Goal: Information Seeking & Learning: Check status

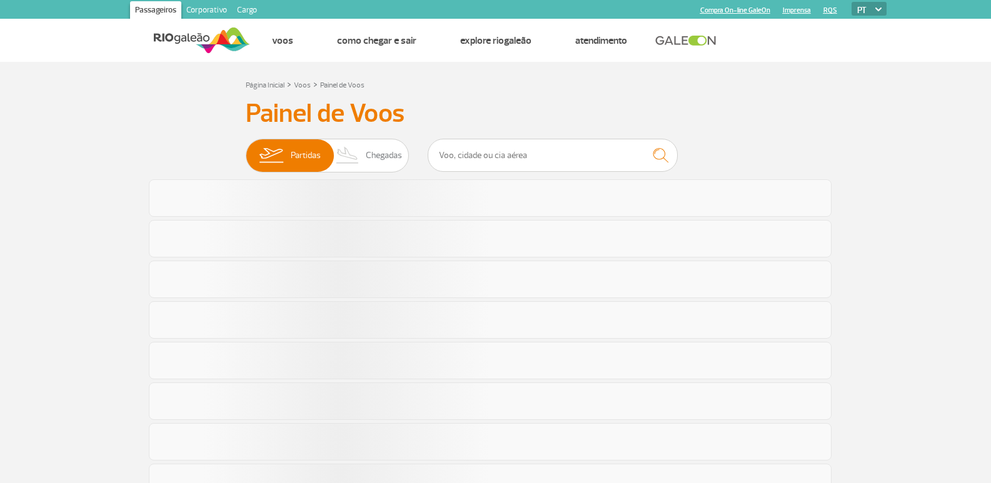
click at [366, 159] on span "Chegadas" at bounding box center [384, 155] width 36 height 33
click at [246, 149] on input "Partidas Chegadas" at bounding box center [246, 149] width 0 height 0
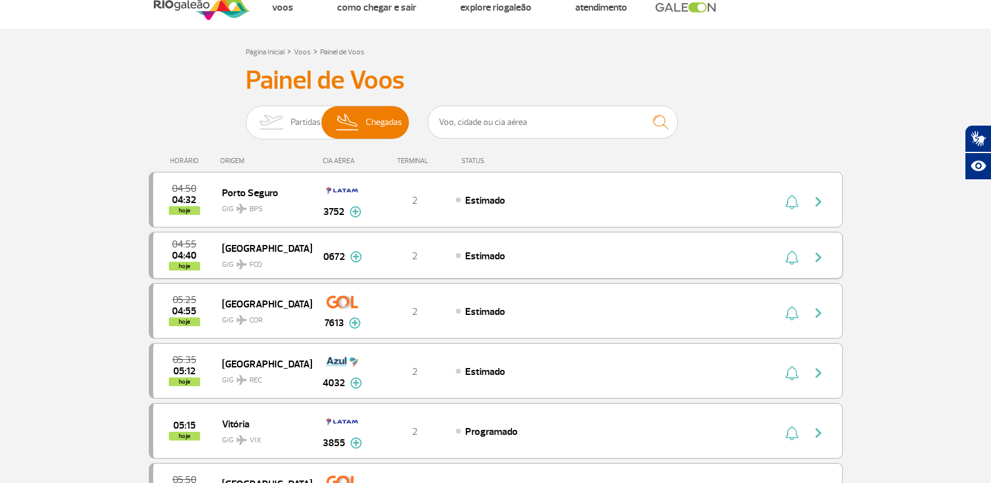
scroll to position [63, 0]
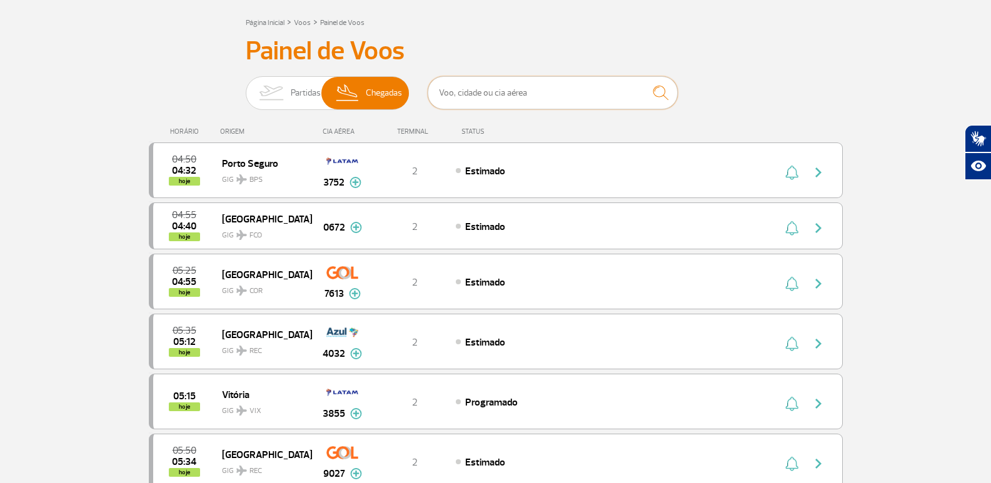
click at [453, 99] on input "text" at bounding box center [553, 92] width 250 height 33
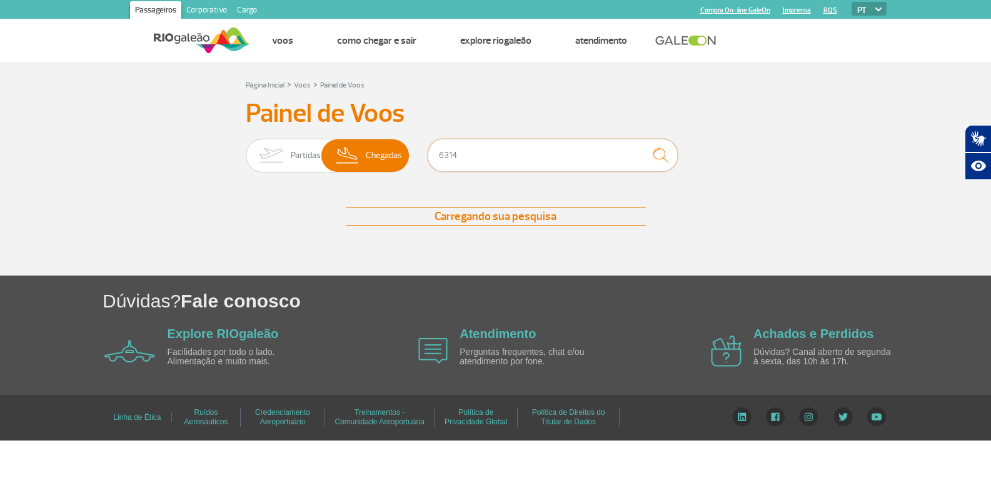
scroll to position [0, 0]
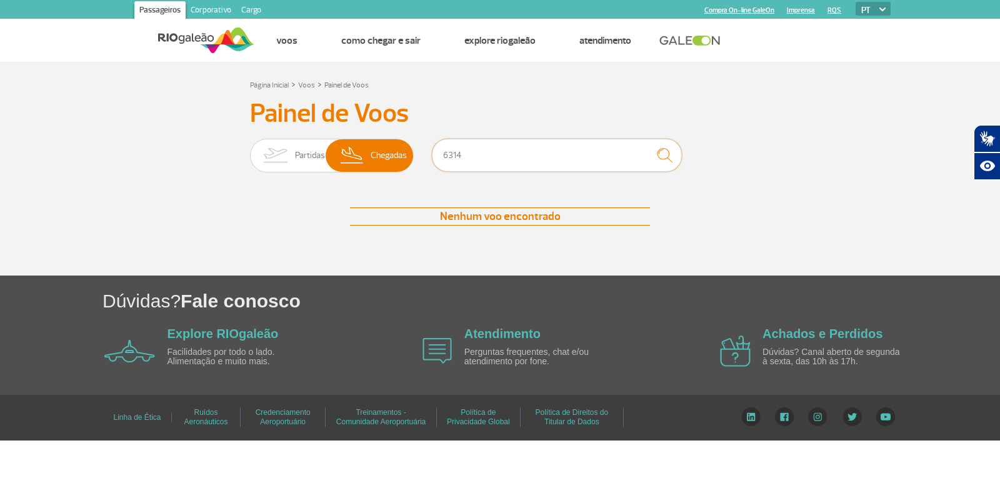
type input "6314"
drag, startPoint x: 450, startPoint y: 159, endPoint x: 399, endPoint y: 76, distance: 97.9
click at [408, 148] on div "Partidas Chegadas 6314" at bounding box center [500, 158] width 500 height 38
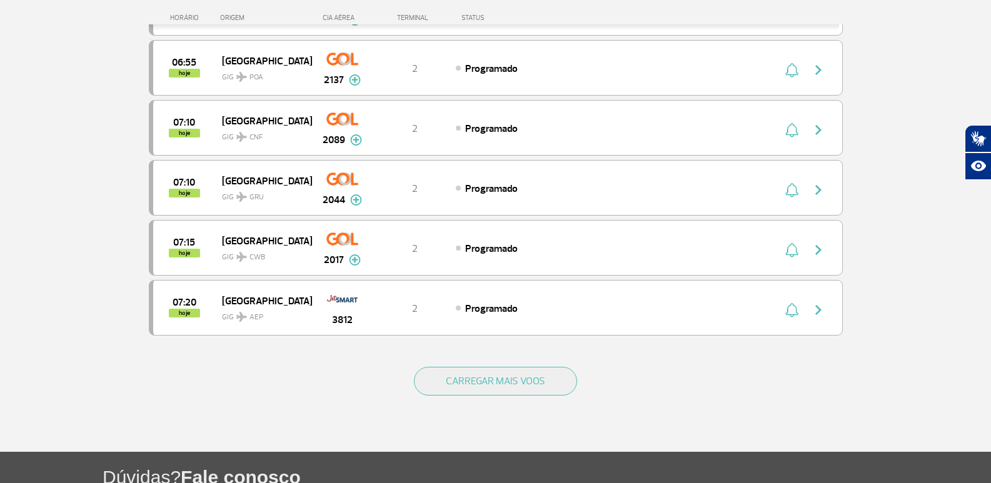
scroll to position [1201, 0]
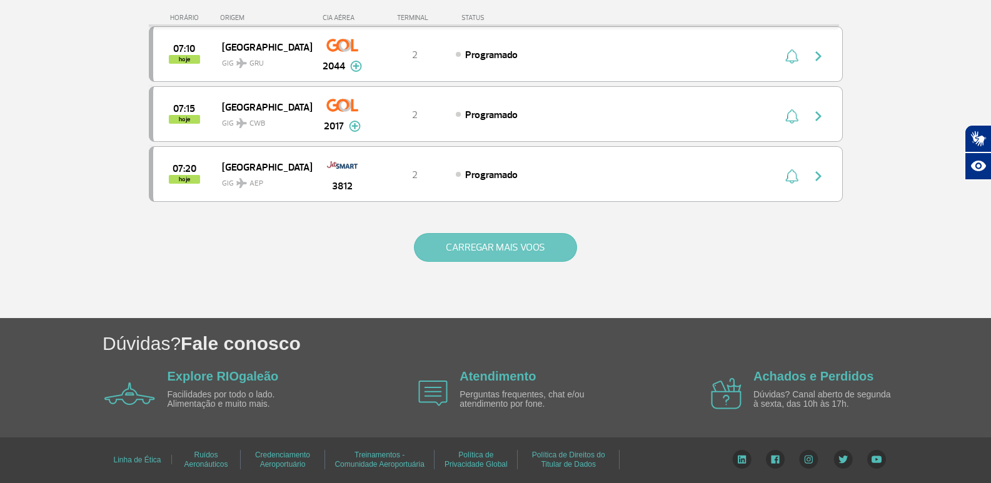
click at [428, 239] on button "CARREGAR MAIS VOOS" at bounding box center [495, 247] width 163 height 29
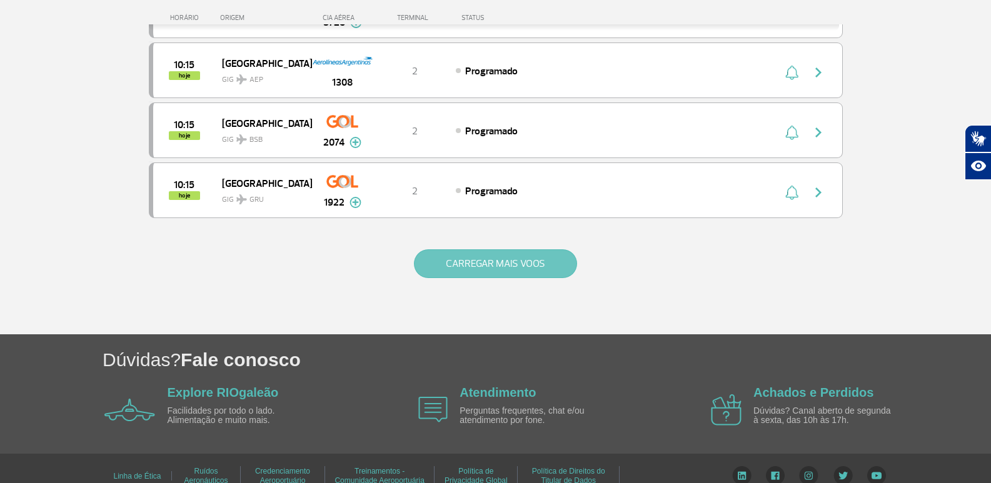
scroll to position [2401, 0]
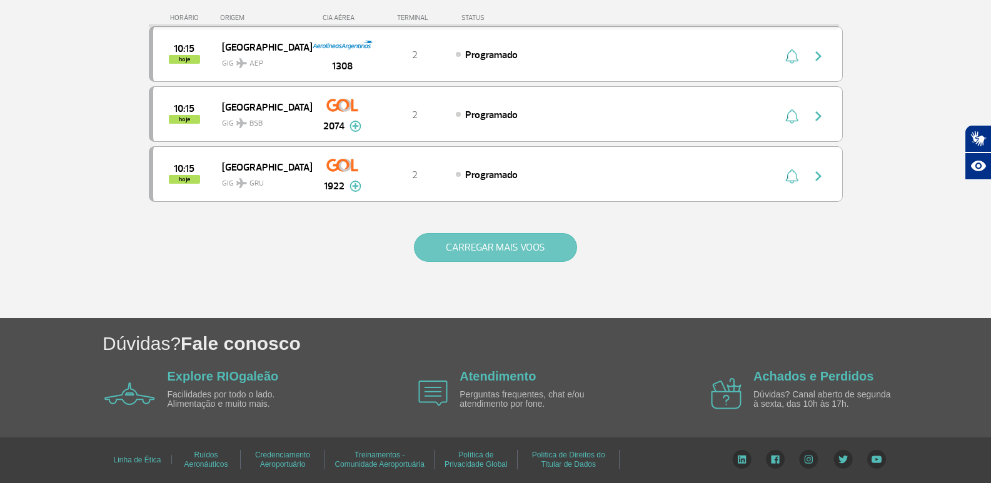
click at [428, 239] on button "CARREGAR MAIS VOOS" at bounding box center [495, 247] width 163 height 29
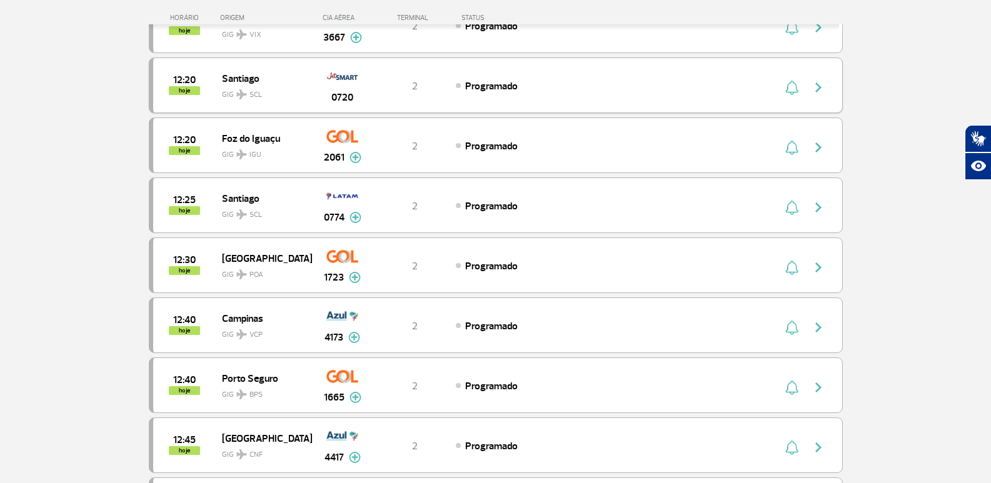
scroll to position [3214, 0]
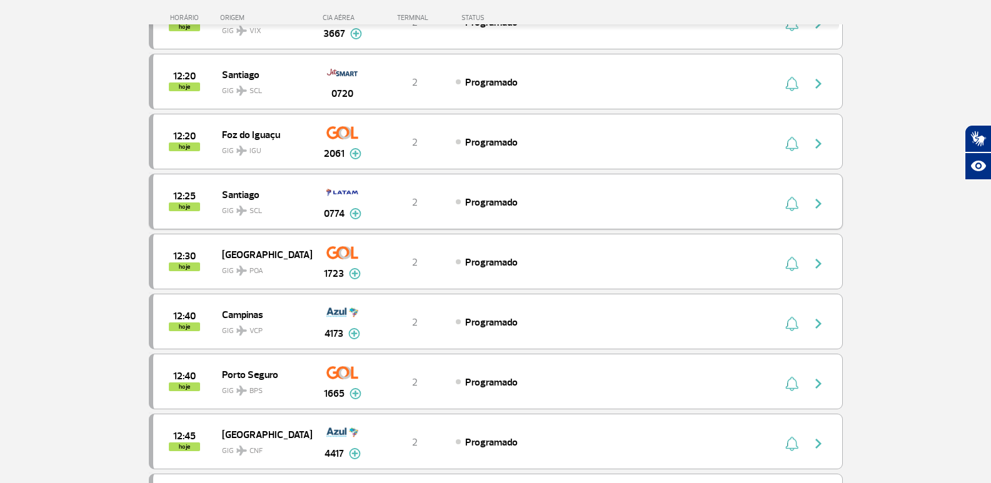
click at [354, 218] on img at bounding box center [355, 213] width 12 height 11
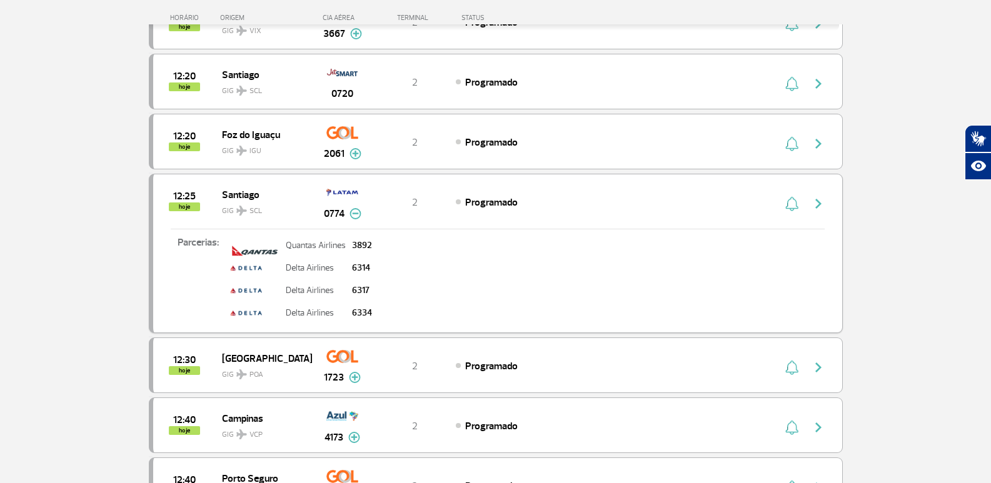
click at [354, 211] on img at bounding box center [355, 213] width 12 height 11
